Goal: Information Seeking & Learning: Learn about a topic

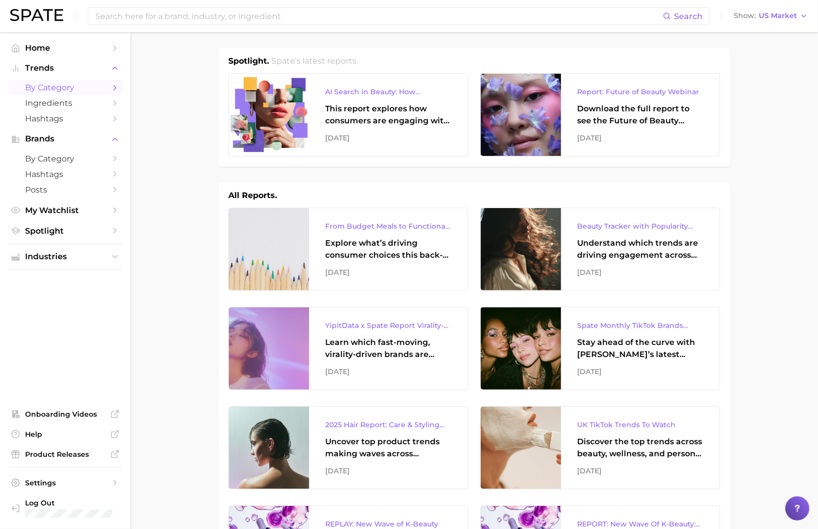
click at [66, 86] on link "by Category" at bounding box center [65, 88] width 114 height 16
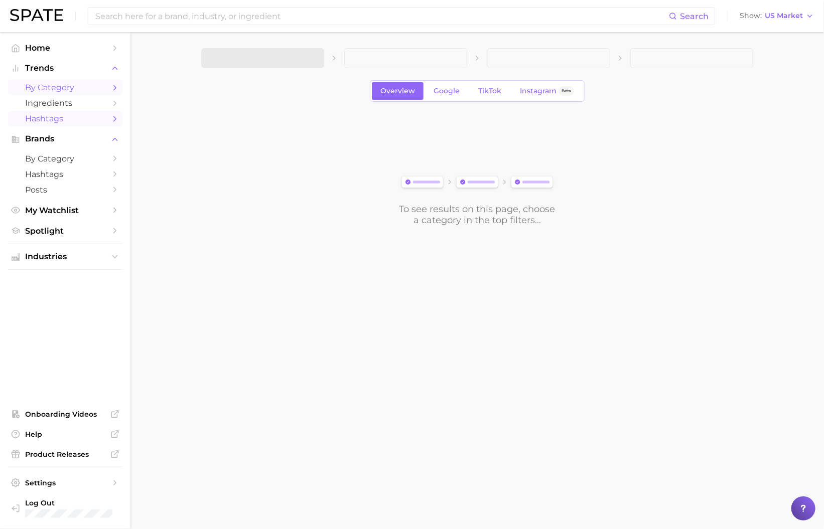
click at [77, 123] on span "Hashtags" at bounding box center [65, 119] width 80 height 10
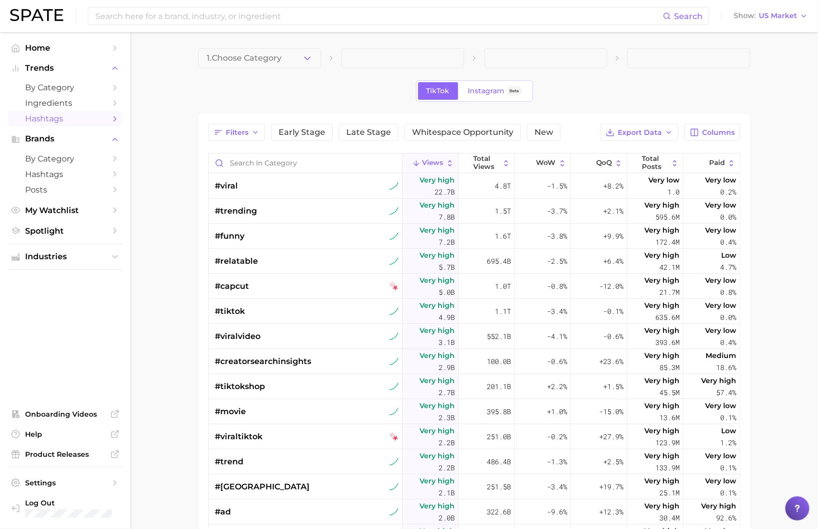
click at [280, 64] on button "1. Choose Category" at bounding box center [259, 58] width 123 height 20
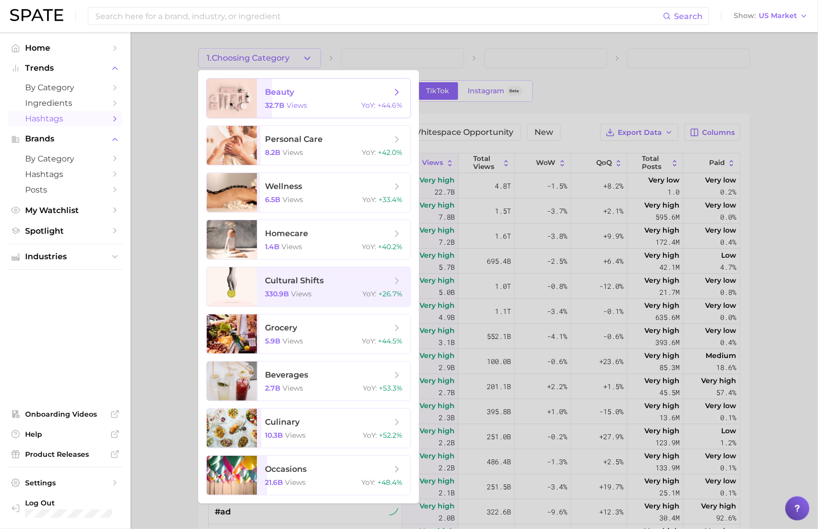
click at [329, 118] on span "beauty 32.7b views YoY : +44.6%" at bounding box center [334, 98] width 154 height 39
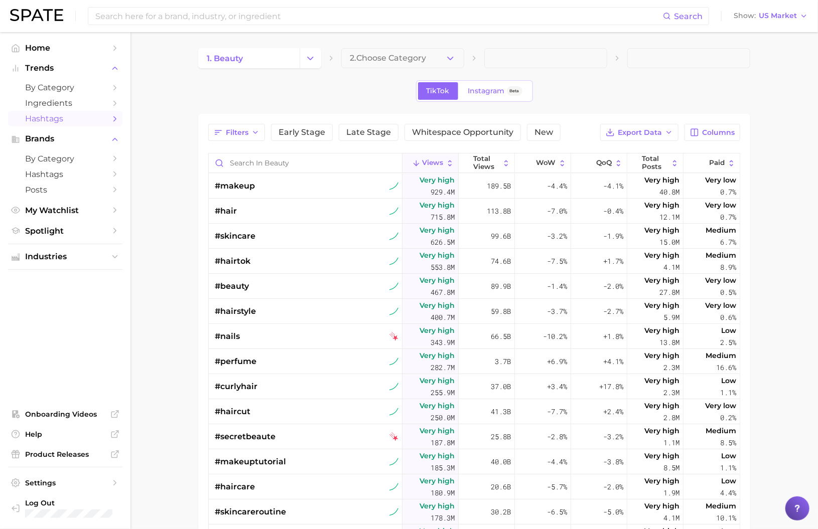
click at [371, 60] on span "2. Choose Category" at bounding box center [388, 58] width 76 height 9
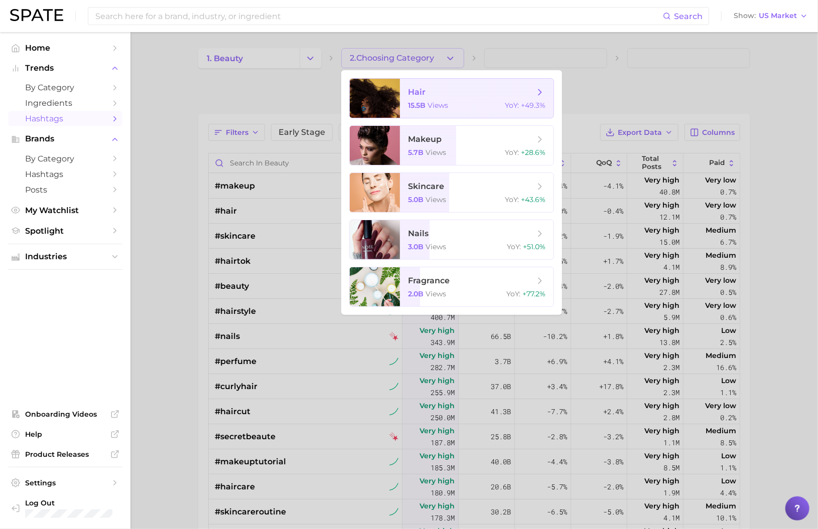
click at [483, 98] on span "hair" at bounding box center [471, 92] width 126 height 11
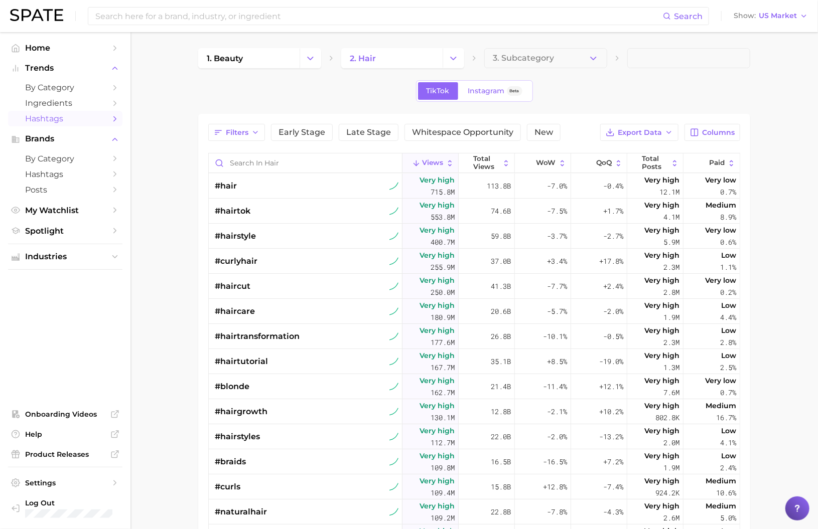
click at [550, 62] on span "3. Subcategory" at bounding box center [523, 58] width 61 height 9
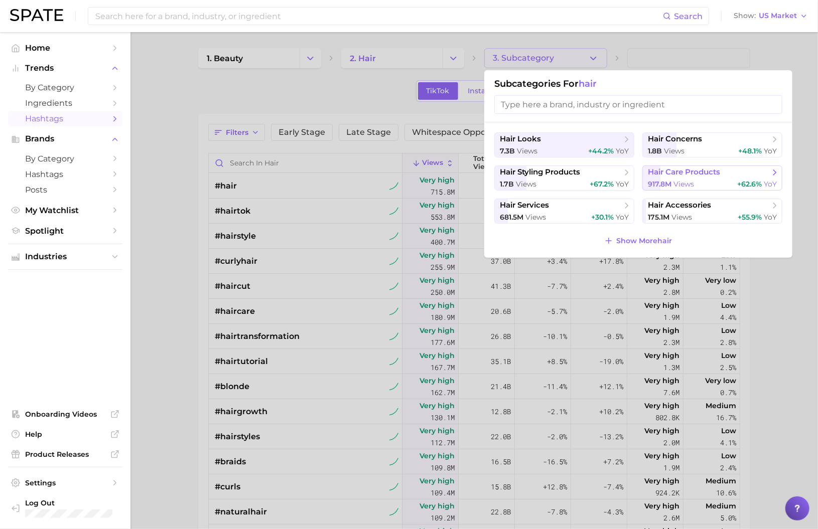
click at [693, 189] on span "views" at bounding box center [684, 184] width 21 height 9
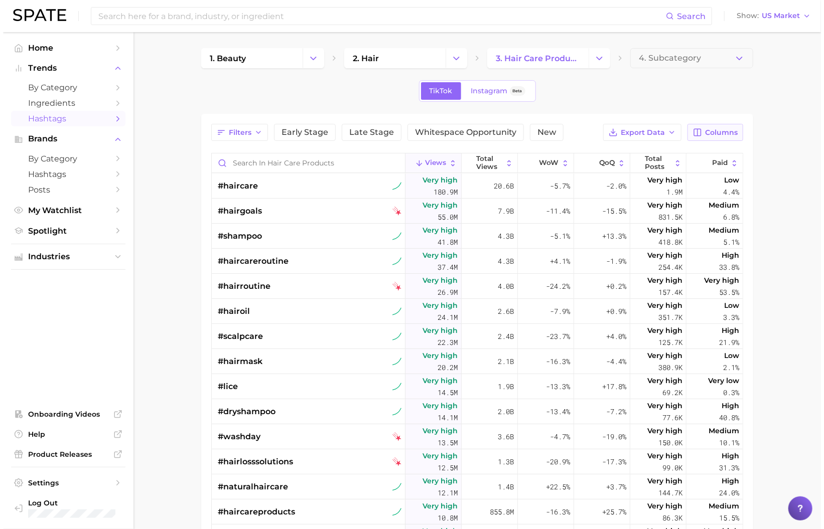
scroll to position [248, 0]
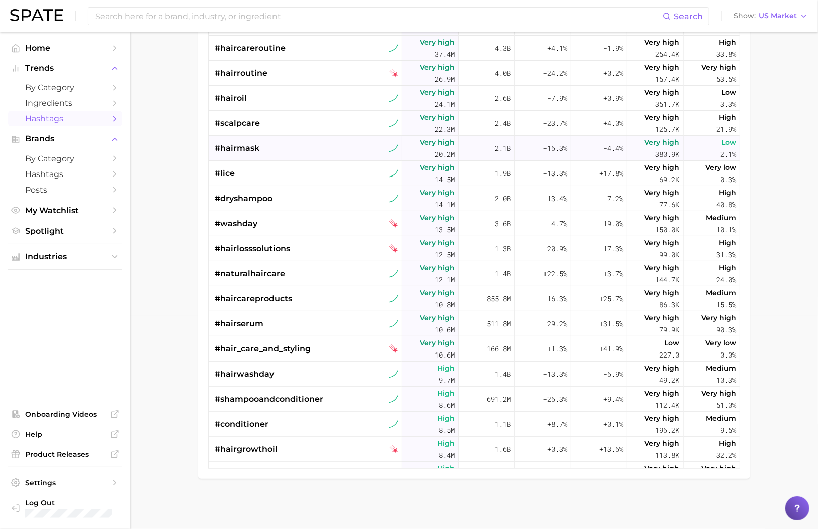
click at [298, 155] on div "#hairmask" at bounding box center [307, 148] width 184 height 25
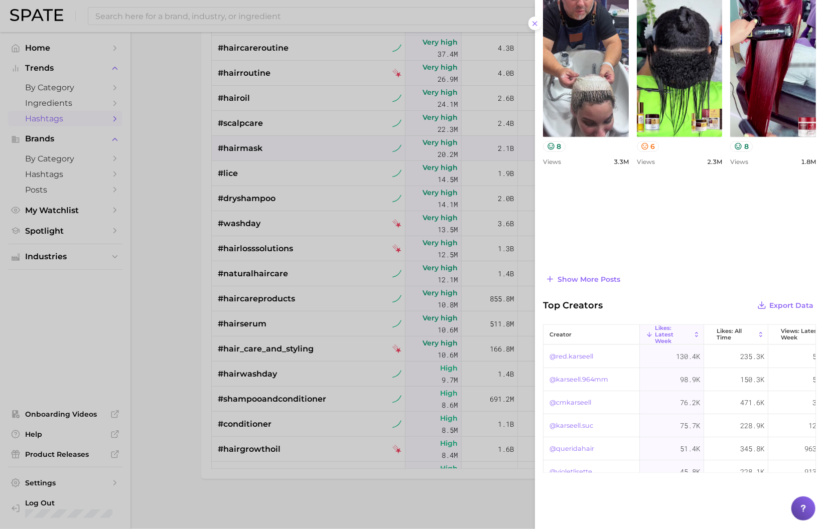
scroll to position [574, 0]
click at [549, 345] on div "@red.karseell" at bounding box center [592, 356] width 96 height 23
click at [550, 345] on div "@red.karseell" at bounding box center [592, 356] width 96 height 23
drag, startPoint x: 555, startPoint y: 303, endPoint x: 543, endPoint y: 304, distance: 11.6
click at [555, 345] on div "@red.karseell" at bounding box center [592, 356] width 96 height 23
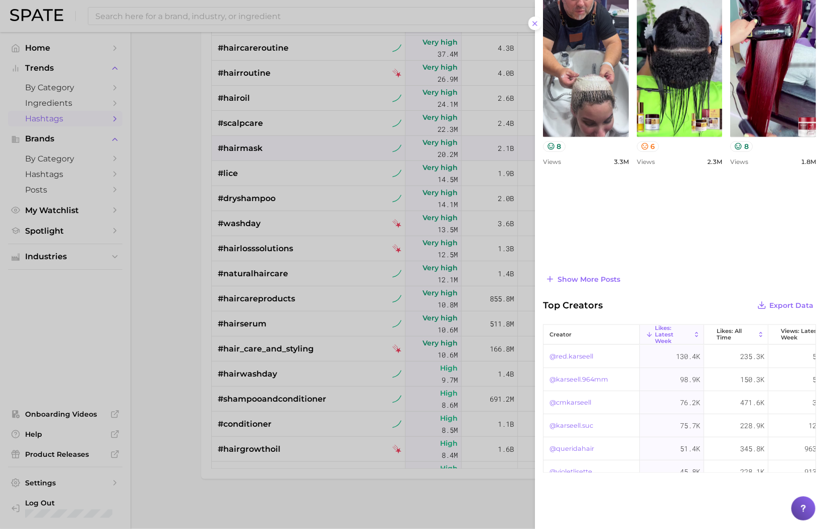
click at [550, 351] on link "@red.karseell" at bounding box center [572, 357] width 44 height 12
click at [556, 345] on div "@red.karseell" at bounding box center [592, 356] width 96 height 23
click at [558, 276] on span "Show more posts" at bounding box center [589, 280] width 63 height 9
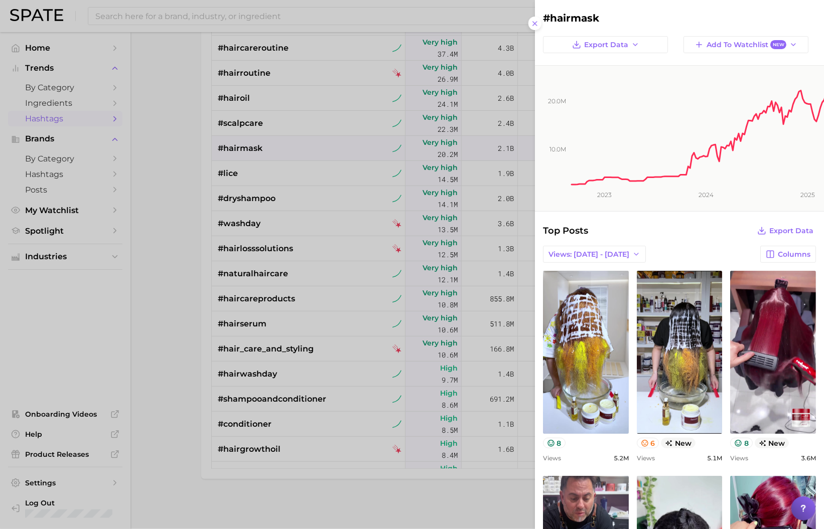
scroll to position [174, 0]
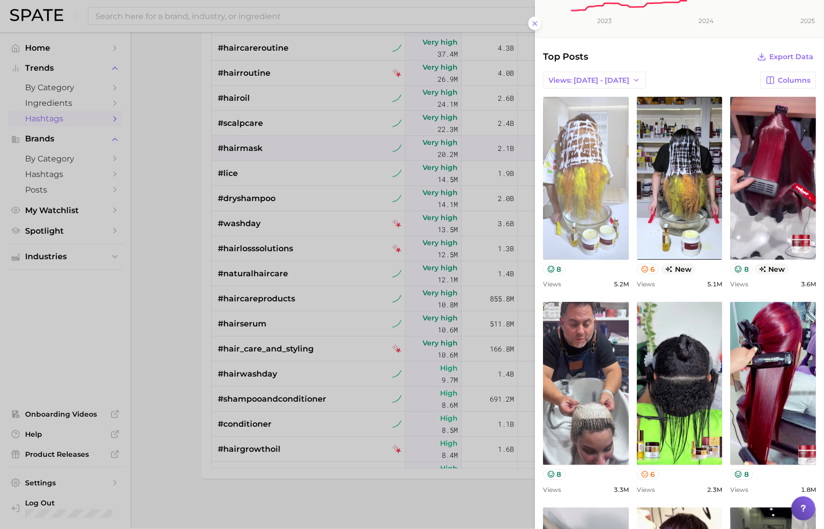
click at [543, 253] on link "view post on TikTok" at bounding box center [586, 178] width 86 height 163
